Goal: Task Accomplishment & Management: Manage account settings

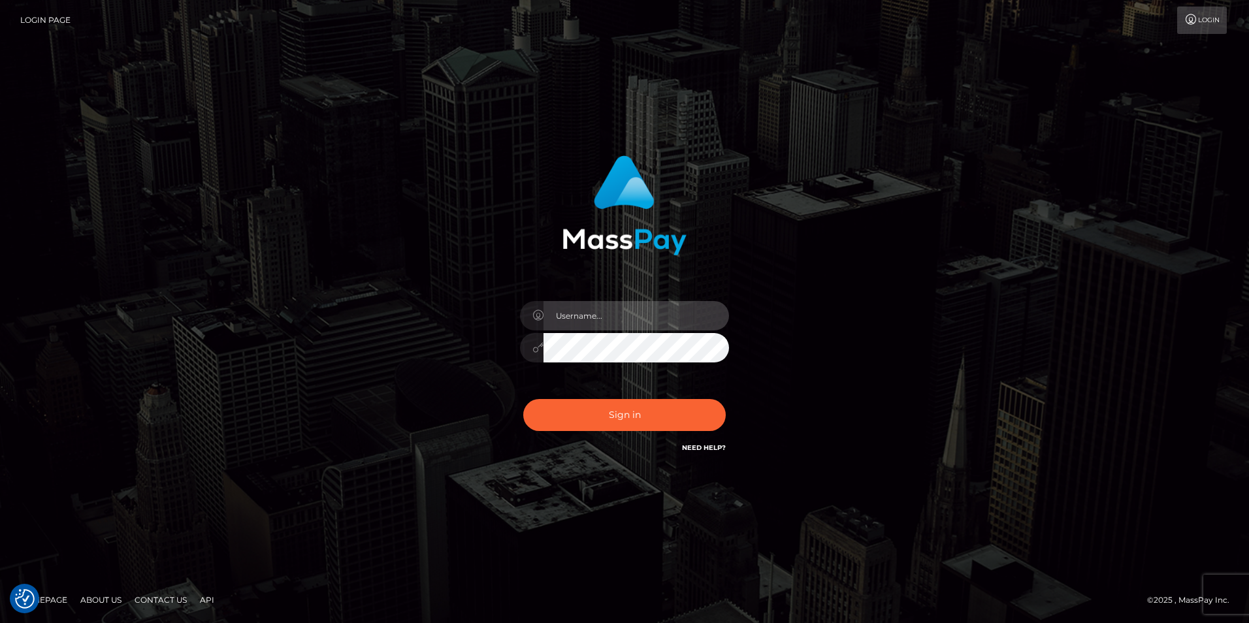
click at [637, 312] on input "text" at bounding box center [637, 315] width 186 height 29
type input "[EMAIL_ADDRESS][DOMAIN_NAME]"
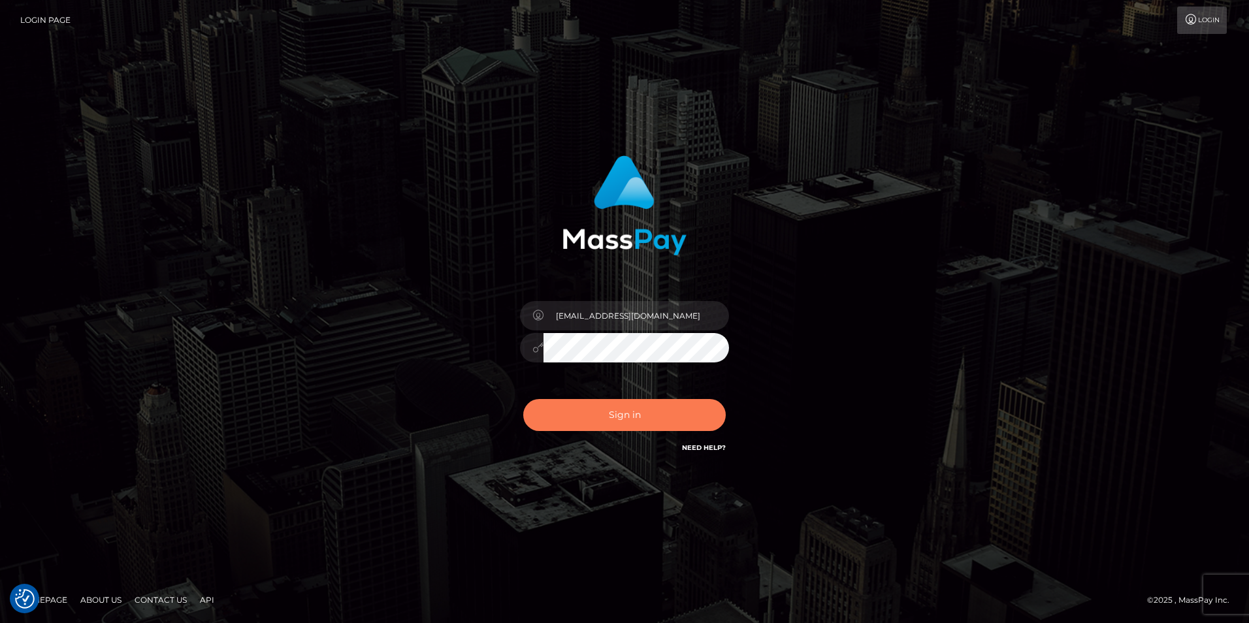
click at [625, 412] on button "Sign in" at bounding box center [624, 415] width 203 height 32
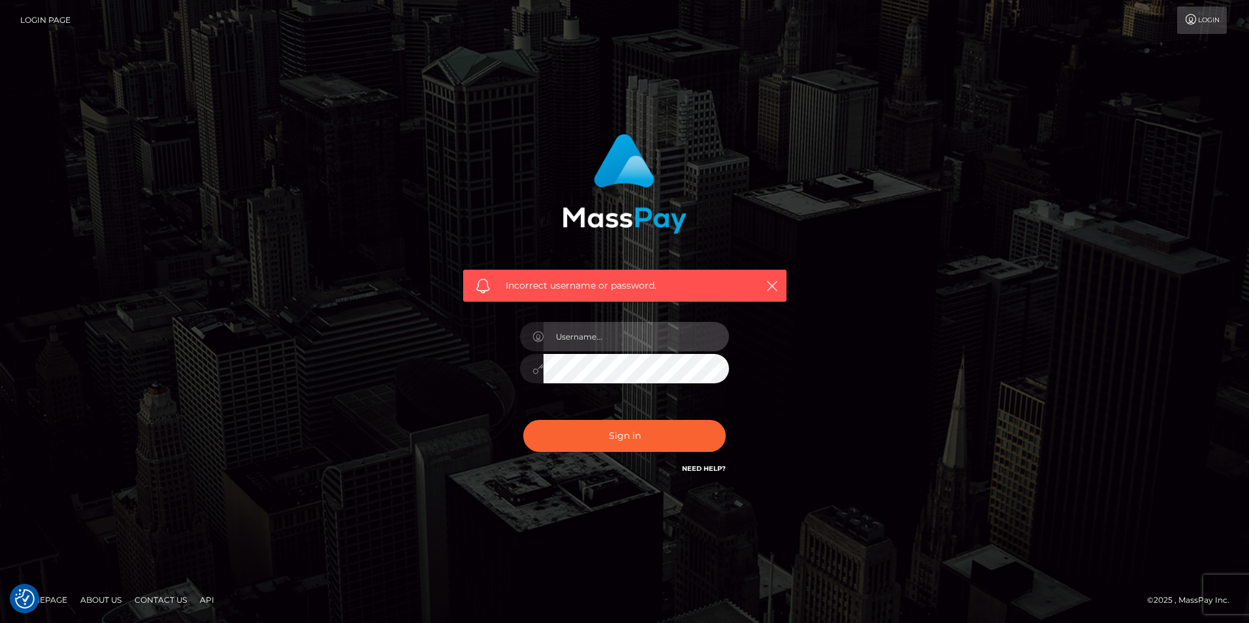
click at [626, 336] on input "text" at bounding box center [637, 336] width 186 height 29
type input "[EMAIL_ADDRESS][DOMAIN_NAME]"
click at [538, 366] on div at bounding box center [624, 366] width 209 height 25
click at [523, 420] on button "Sign in" at bounding box center [624, 436] width 203 height 32
click at [773, 287] on icon "button" at bounding box center [772, 286] width 13 height 13
